Goal: Task Accomplishment & Management: Manage account settings

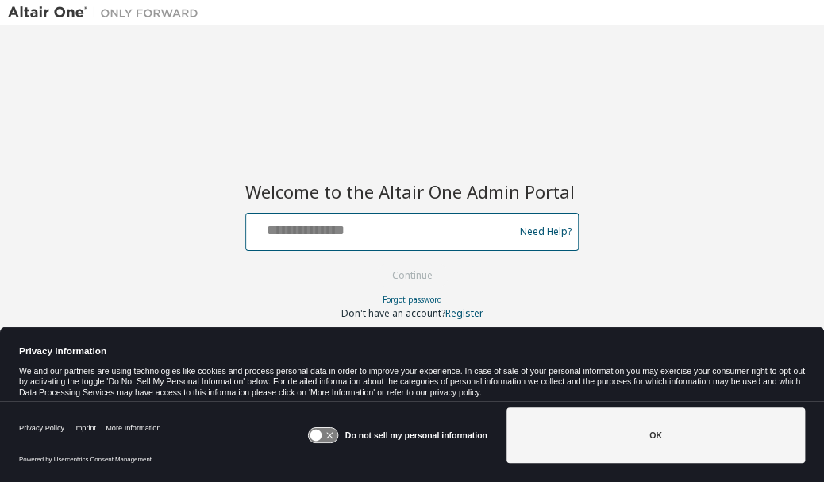
click at [349, 225] on input "text" at bounding box center [382, 228] width 260 height 23
type input "**********"
click at [376, 264] on button "Continue" at bounding box center [413, 276] width 74 height 24
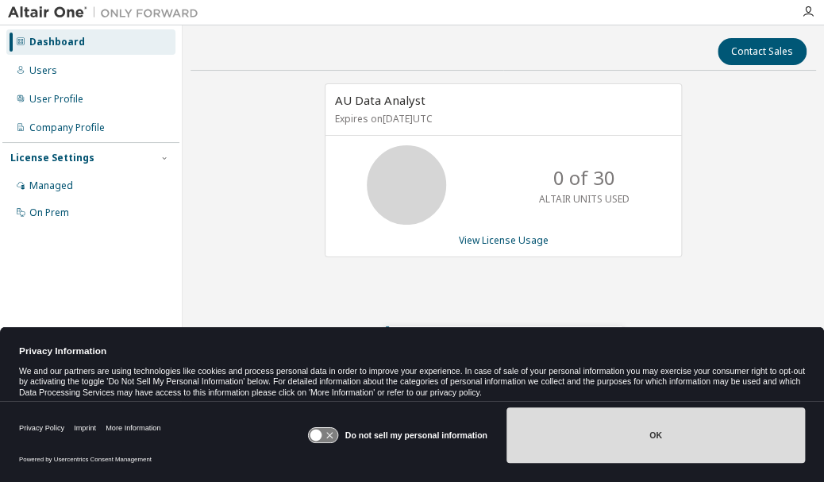
click at [649, 446] on button "OK" at bounding box center [656, 435] width 299 height 56
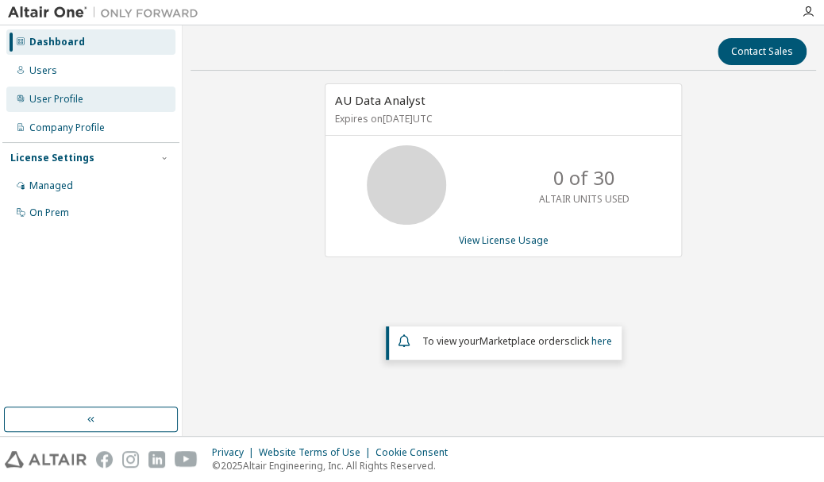
click at [55, 98] on div "User Profile" at bounding box center [56, 99] width 54 height 13
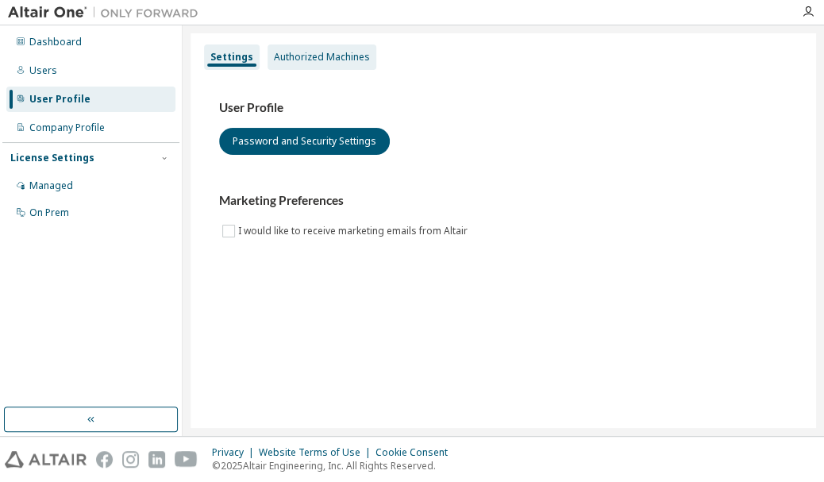
click at [332, 56] on div "Authorized Machines" at bounding box center [322, 57] width 96 height 13
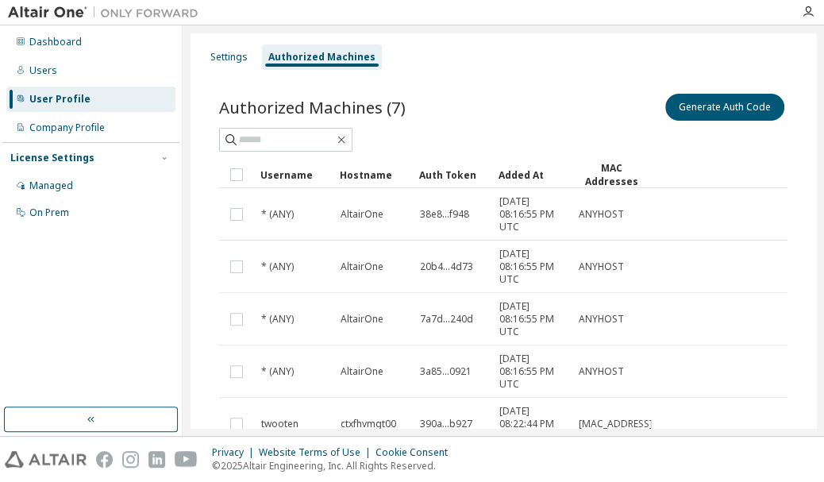
click at [480, 91] on div "Authorized Machines (7) Generate Auth Code" at bounding box center [503, 107] width 568 height 33
click at [44, 72] on div "Users" at bounding box center [43, 70] width 28 height 13
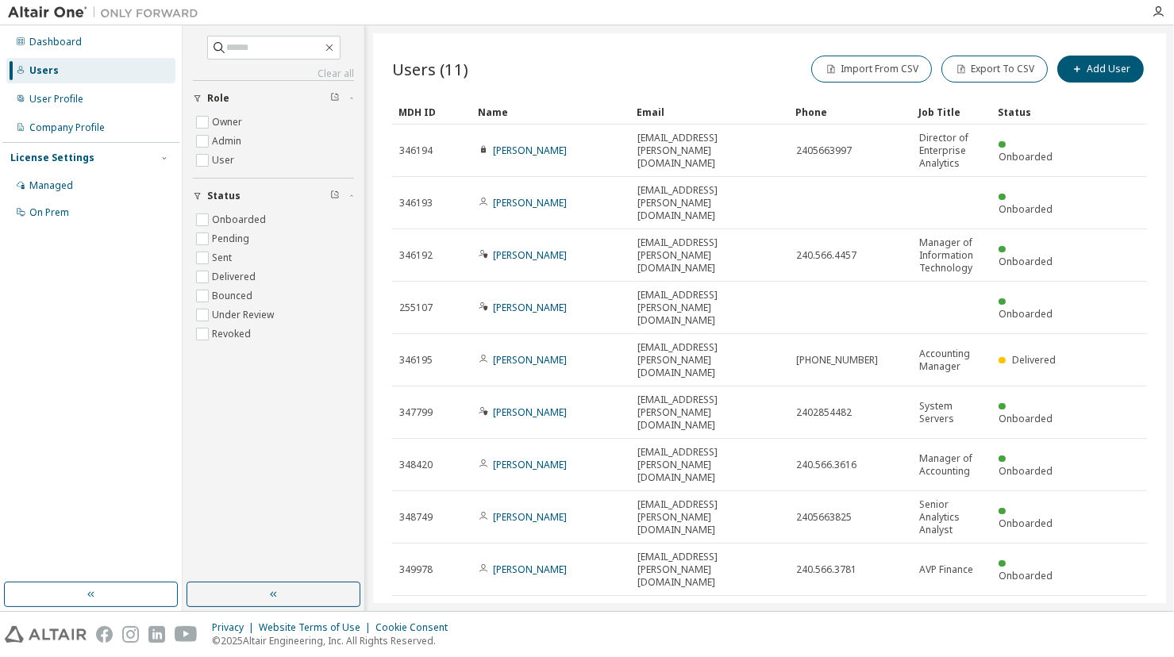
click at [823, 481] on icon "button" at bounding box center [1106, 667] width 19 height 19
type input "*"
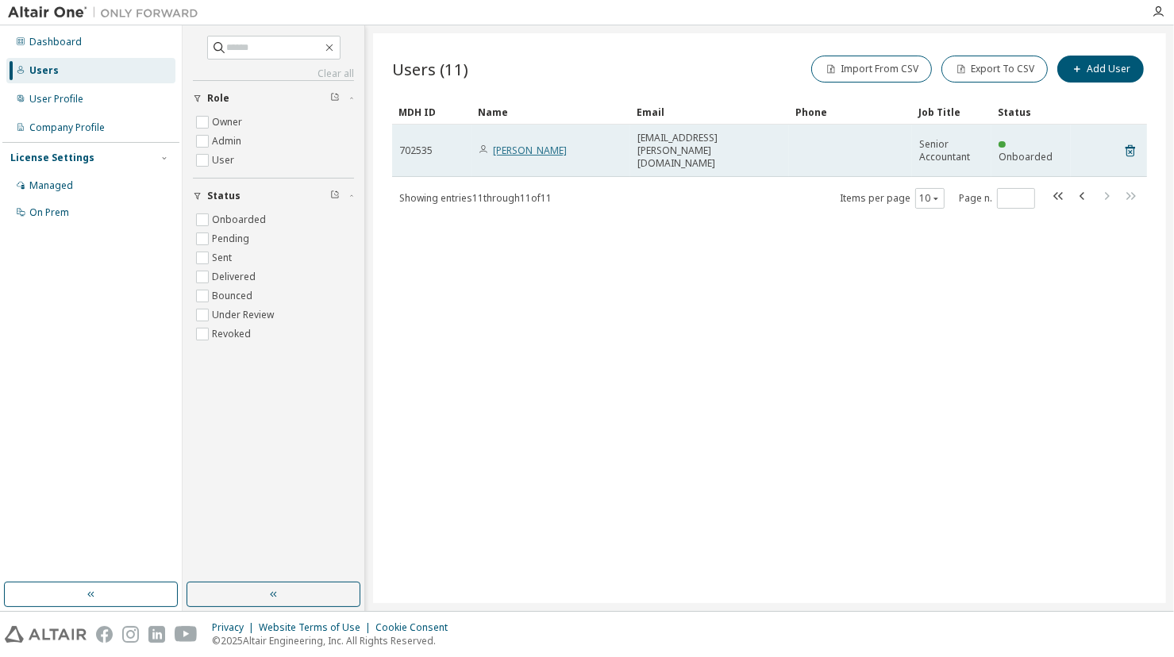
click at [521, 144] on link "Adam Shaw" at bounding box center [530, 150] width 74 height 13
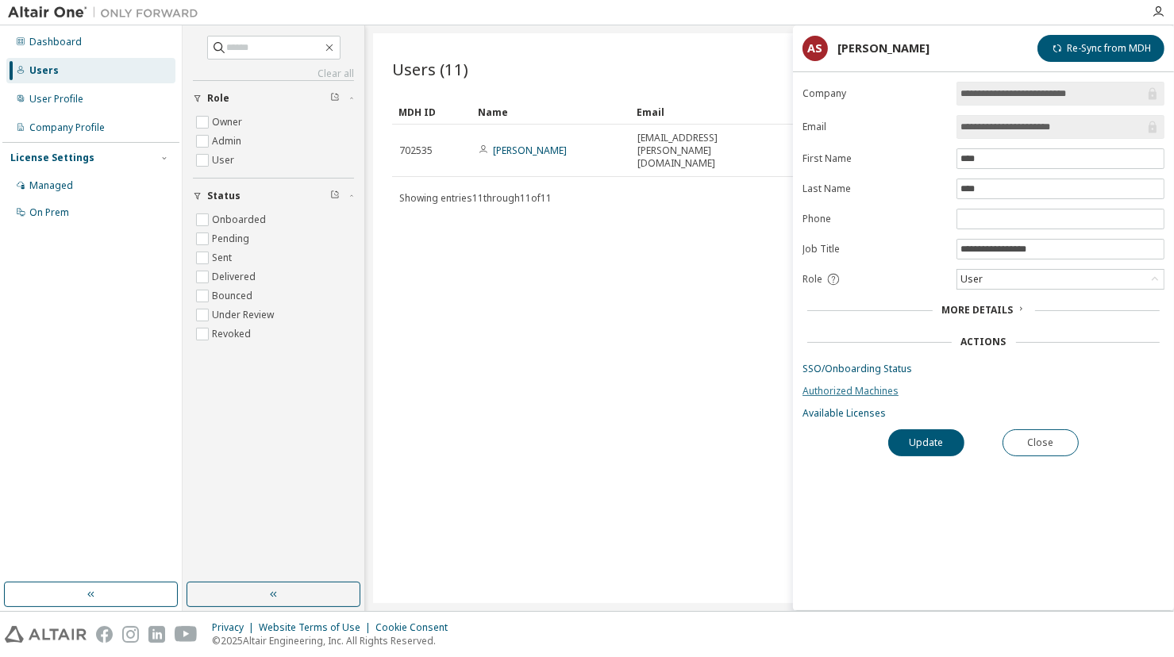
click at [823, 393] on link "Authorized Machines" at bounding box center [984, 391] width 362 height 13
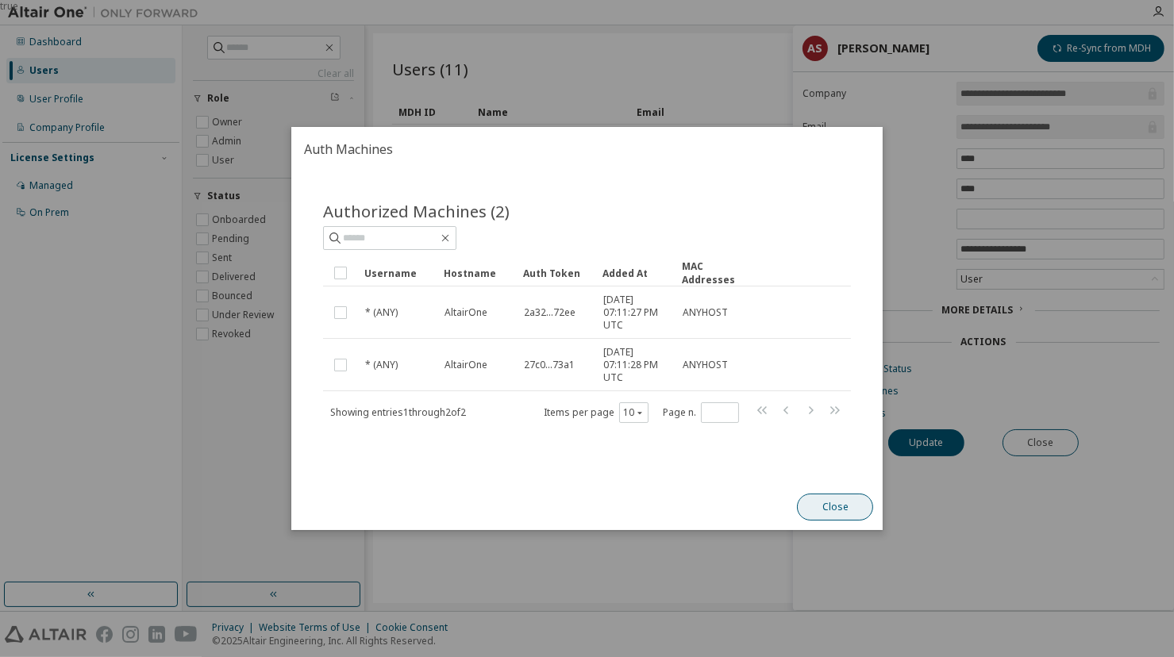
click at [823, 481] on button "Close" at bounding box center [835, 507] width 76 height 27
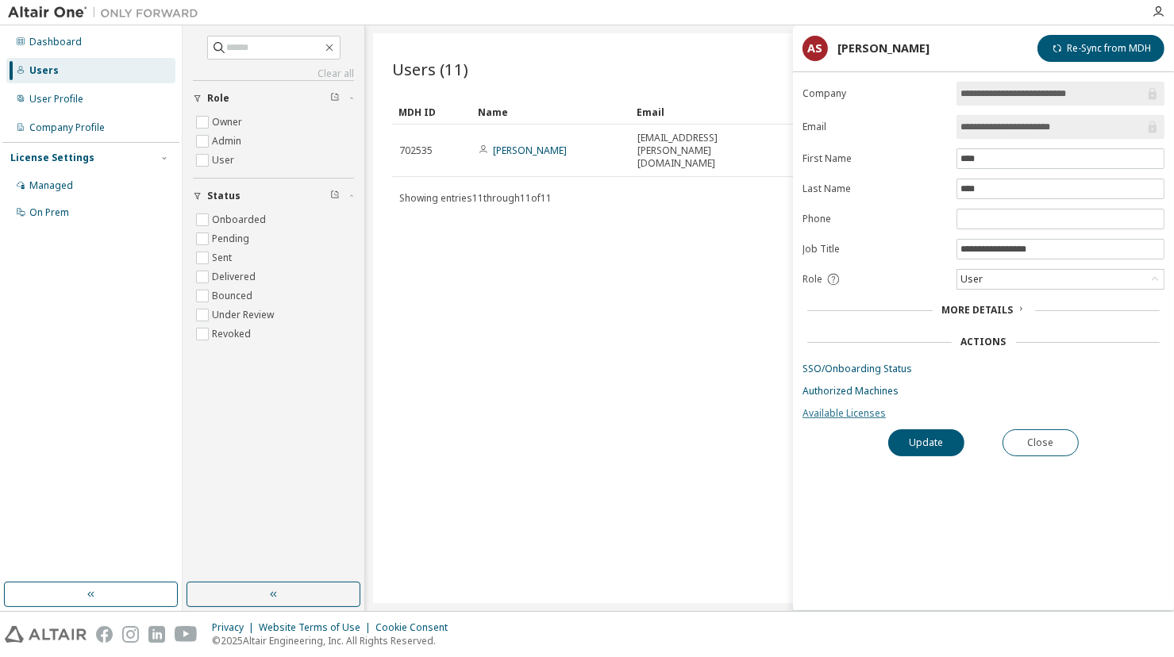
click at [823, 412] on link "Available Licenses" at bounding box center [984, 413] width 362 height 13
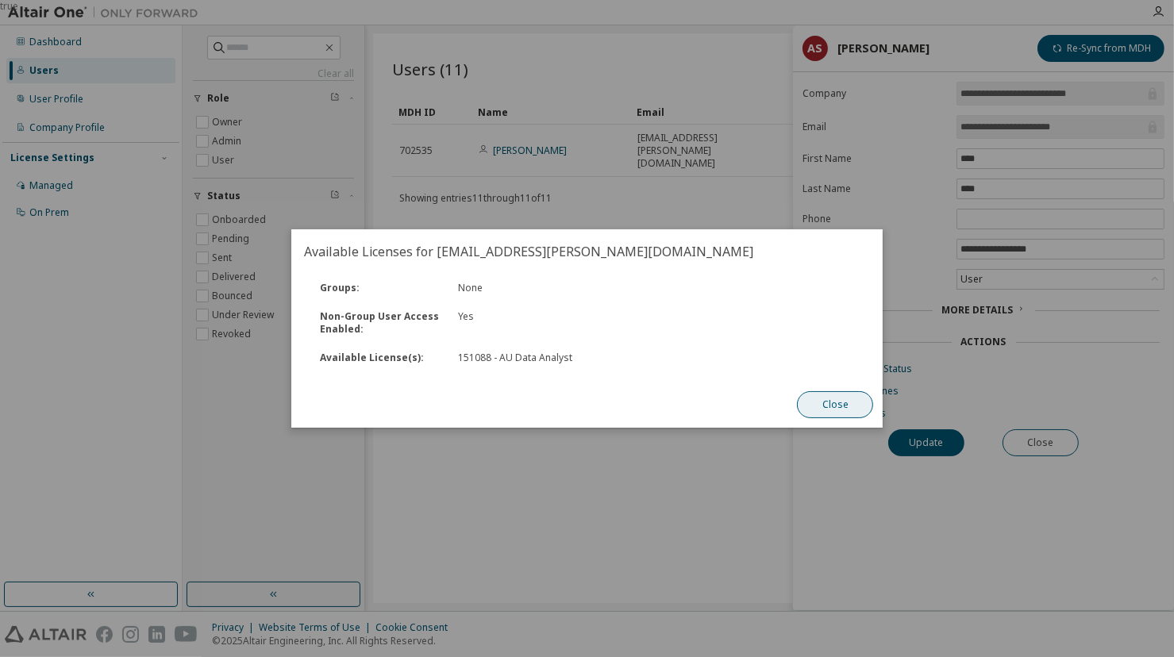
click at [823, 404] on button "Close" at bounding box center [835, 404] width 76 height 27
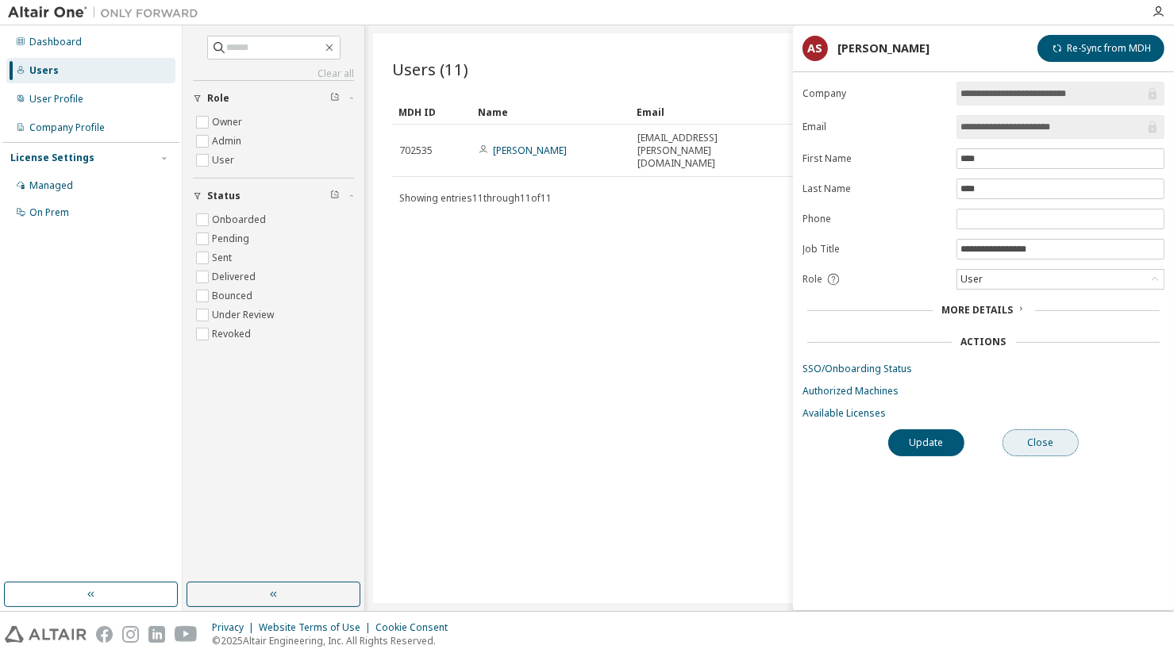
click at [823, 444] on button "Close" at bounding box center [1041, 443] width 76 height 27
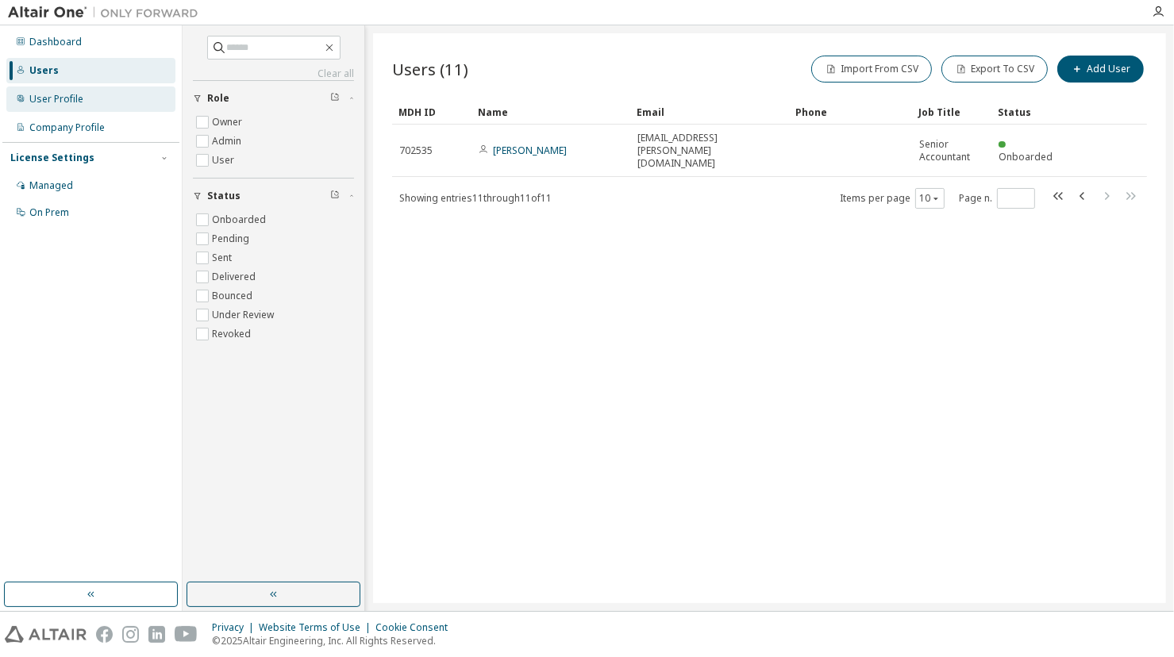
click at [67, 98] on div "User Profile" at bounding box center [56, 99] width 54 height 13
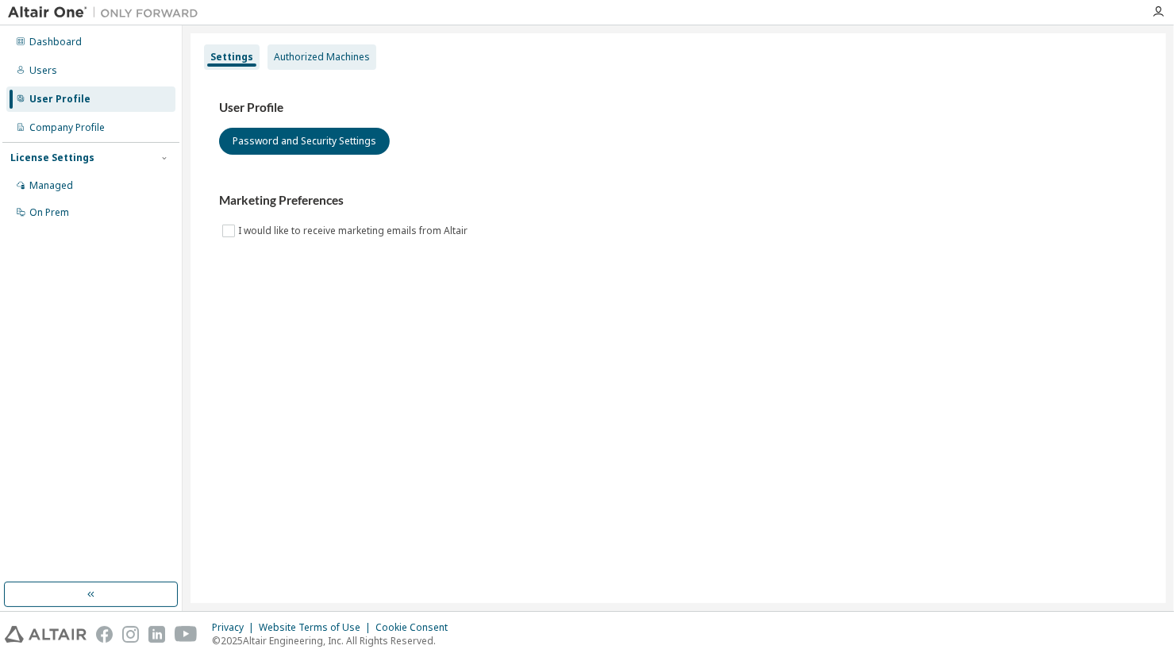
click at [322, 54] on div "Authorized Machines" at bounding box center [322, 57] width 96 height 13
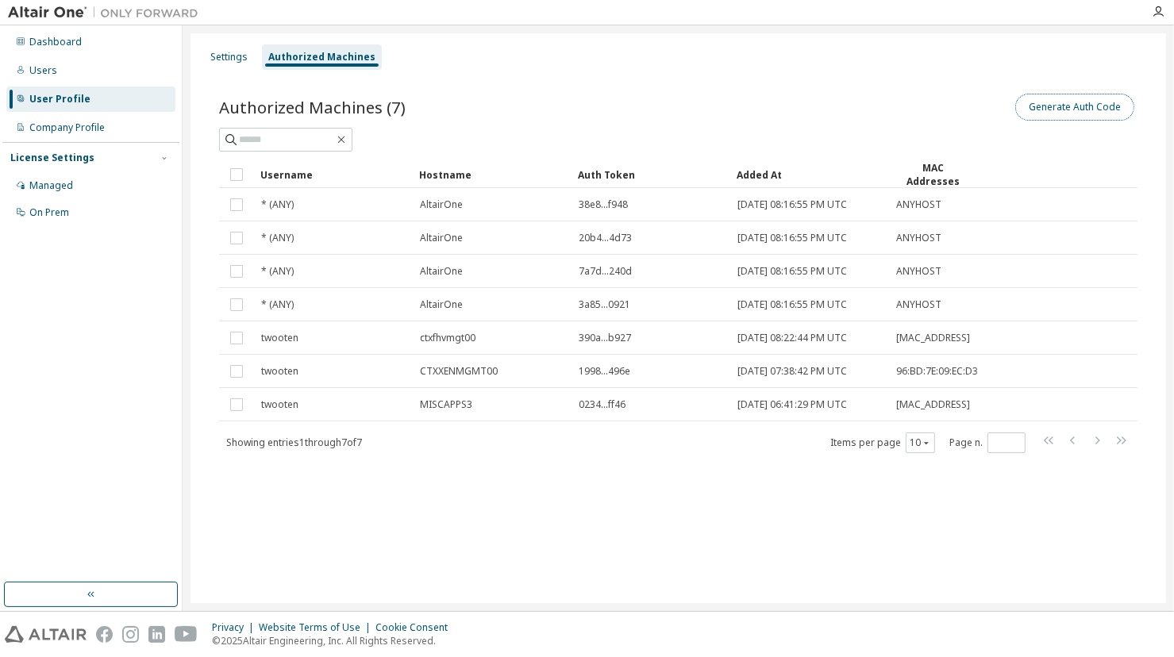
click at [823, 107] on button "Generate Auth Code" at bounding box center [1075, 107] width 119 height 27
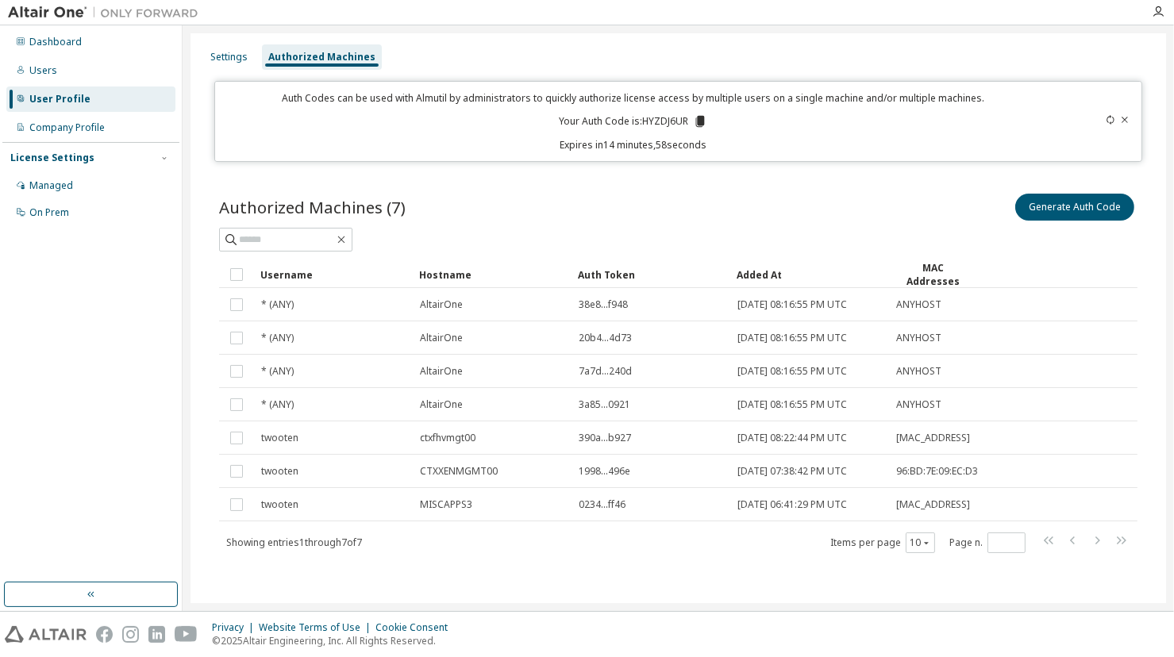
click at [661, 118] on p "Your Auth Code is: HYZDJ6UR" at bounding box center [633, 121] width 148 height 14
click at [699, 120] on icon at bounding box center [700, 121] width 9 height 11
